Goal: Navigation & Orientation: Find specific page/section

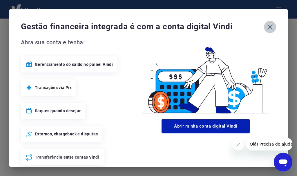
click at [268, 25] on icon "button" at bounding box center [271, 27] width 6 height 6
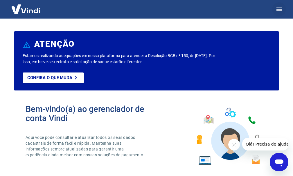
click at [277, 9] on icon "button" at bounding box center [278, 9] width 7 height 7
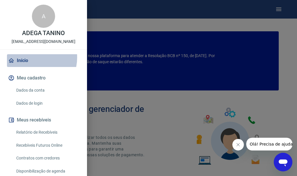
click at [30, 57] on link "Início" at bounding box center [43, 60] width 73 height 13
